Goal: Use online tool/utility: Utilize a website feature to perform a specific function

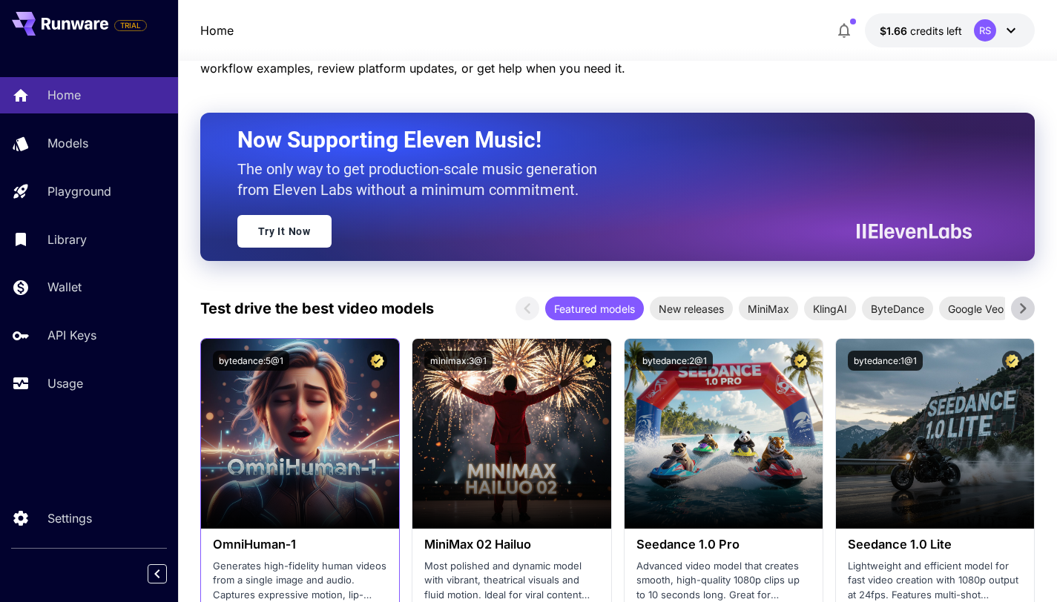
scroll to position [194, 0]
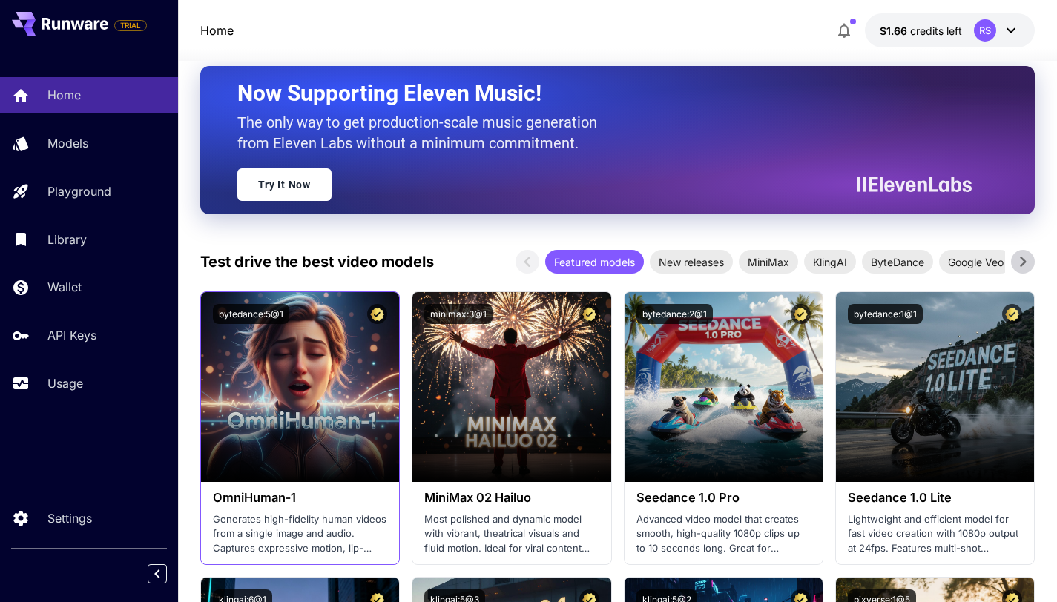
click at [349, 553] on p "Generates high-fidelity human videos from a single image and audio. Captures ex…" at bounding box center [300, 535] width 174 height 44
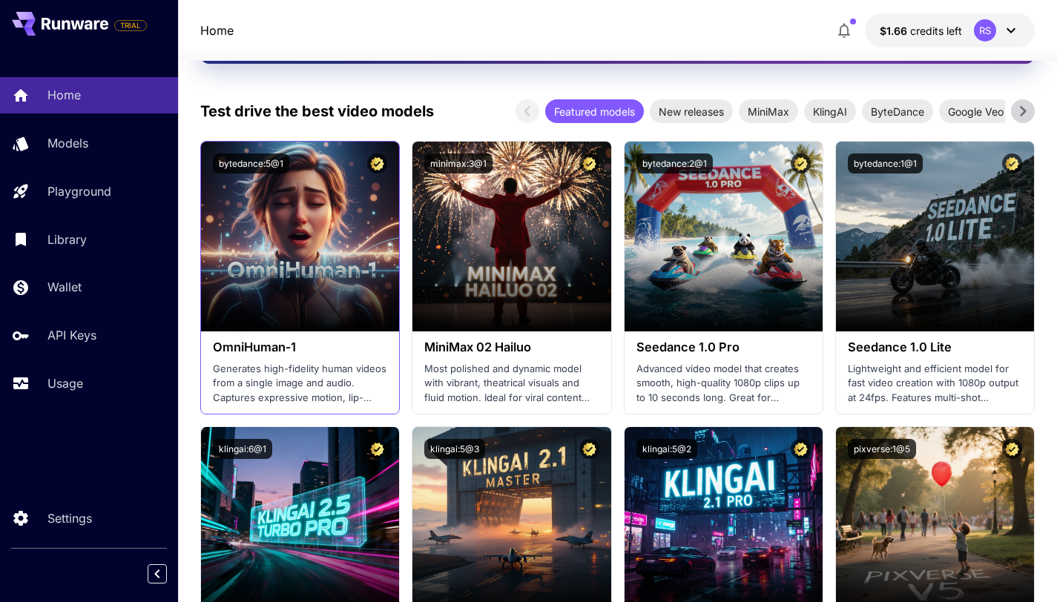
scroll to position [346, 0]
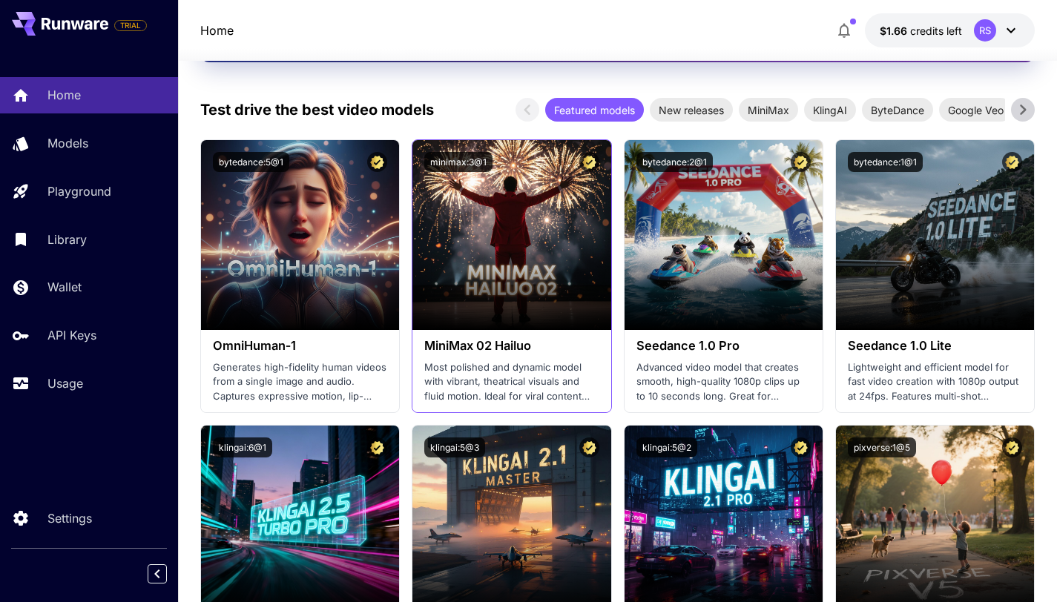
click at [495, 375] on p "Most polished and dynamic model with vibrant, theatrical visuals and fluid moti…" at bounding box center [511, 383] width 174 height 44
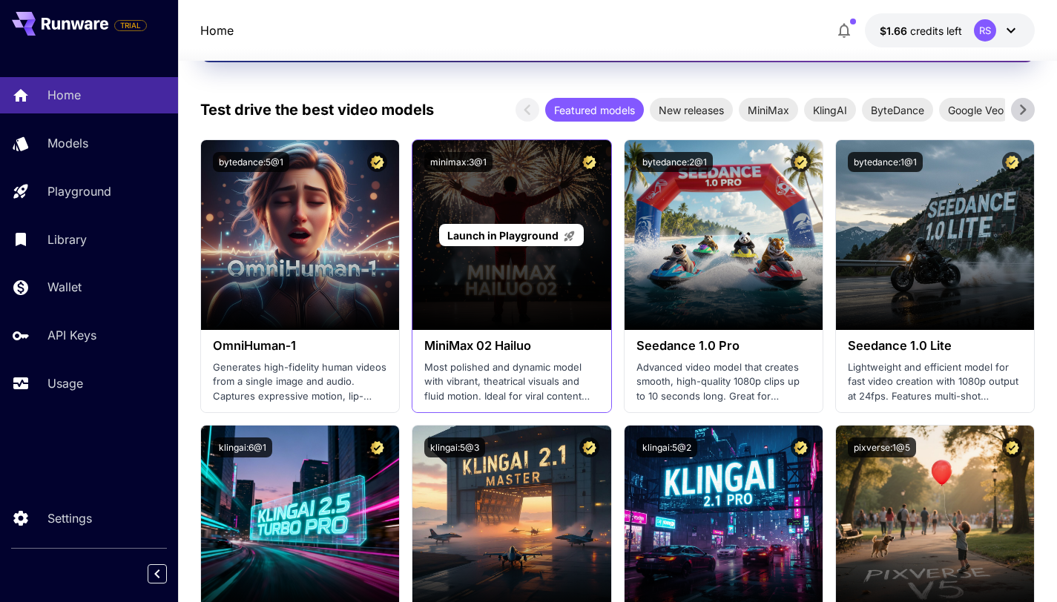
click at [489, 242] on p "Launch in Playground" at bounding box center [511, 236] width 128 height 16
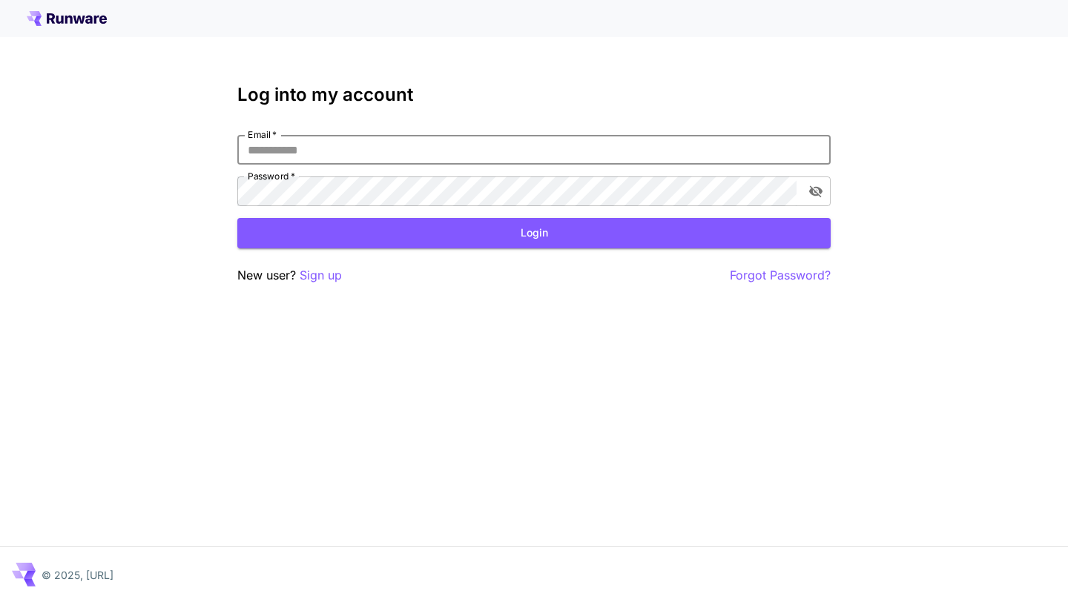
click at [431, 151] on input "Email   *" at bounding box center [533, 150] width 593 height 30
type input "**********"
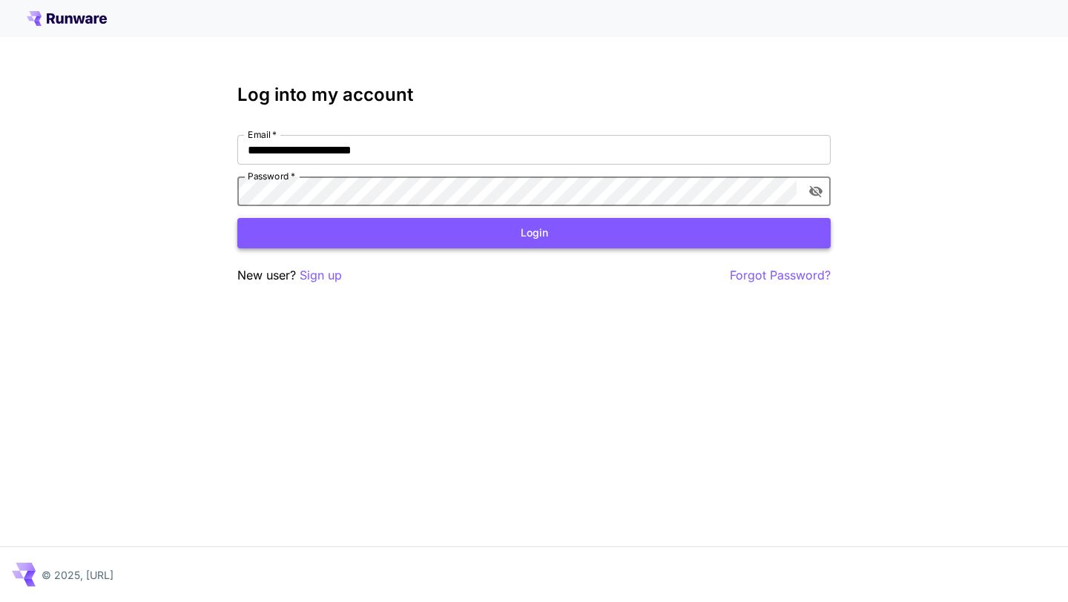
click at [433, 244] on button "Login" at bounding box center [533, 233] width 593 height 30
